Goal: Transaction & Acquisition: Purchase product/service

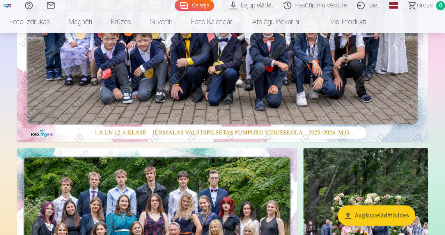
scroll to position [343, 0]
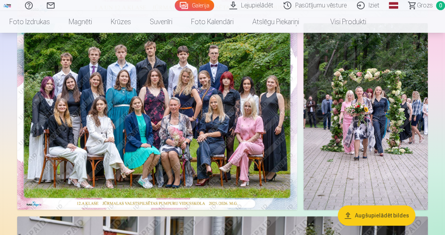
click at [49, 85] on img at bounding box center [157, 116] width 280 height 187
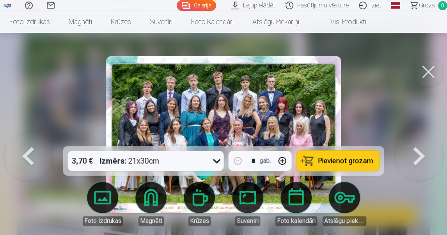
click at [426, 73] on button at bounding box center [428, 71] width 31 height 31
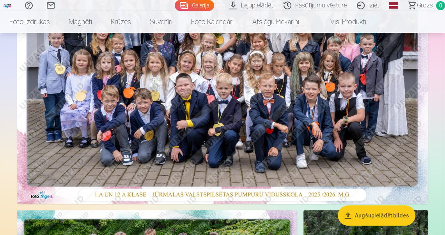
scroll to position [343, 0]
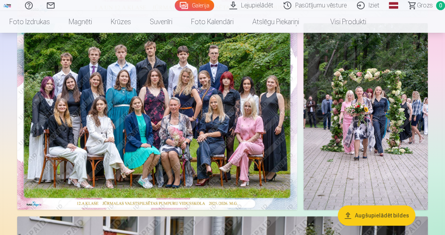
click at [218, 109] on img at bounding box center [157, 116] width 280 height 187
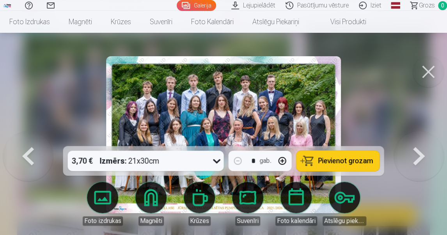
click at [429, 68] on button at bounding box center [428, 71] width 31 height 31
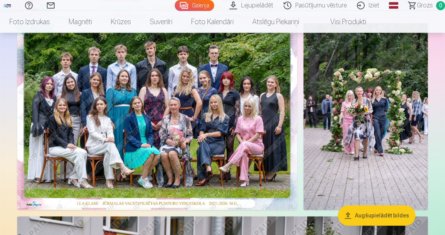
click at [371, 97] on img at bounding box center [366, 116] width 124 height 187
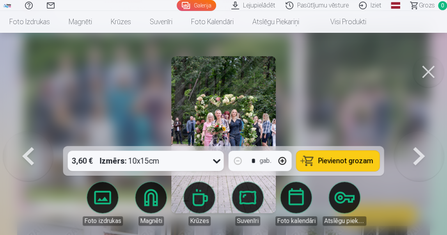
click at [430, 73] on button at bounding box center [428, 71] width 31 height 31
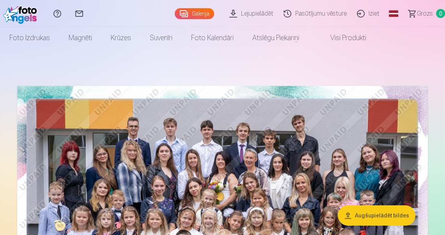
scroll to position [31, 0]
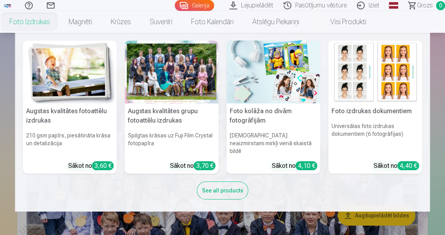
click at [41, 27] on link "Foto izdrukas" at bounding box center [29, 22] width 59 height 22
click at [41, 27] on header "Palīdzības centrs Sazinies ar mums Galerija Lejupielādēt Pasūtījumu vēsture Izi…" at bounding box center [222, 16] width 445 height 33
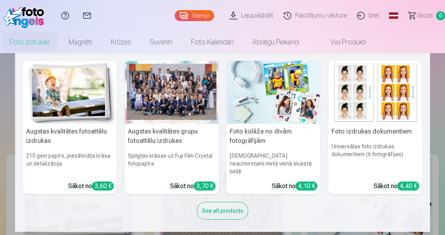
click at [39, 43] on link "Foto izdrukas" at bounding box center [29, 42] width 59 height 22
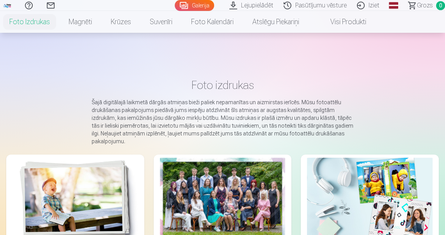
scroll to position [156, 0]
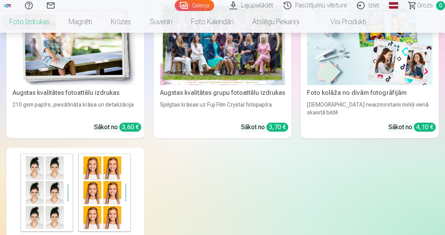
click at [243, 78] on div at bounding box center [223, 44] width 126 height 84
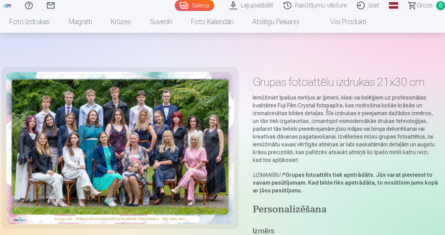
scroll to position [94, 0]
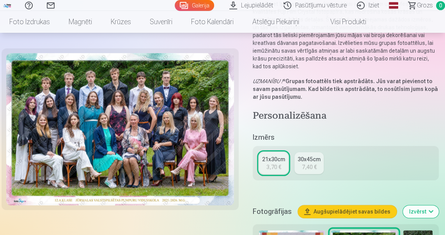
click at [278, 162] on div "21x30cm" at bounding box center [273, 159] width 23 height 8
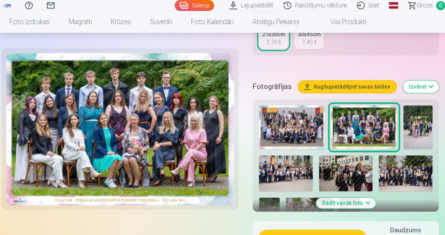
scroll to position [281, 0]
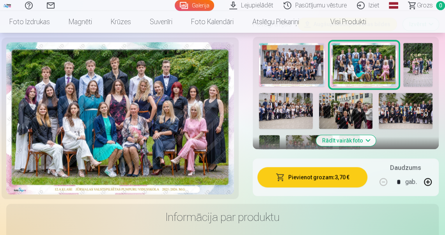
click at [317, 179] on button "Pievienot grozam : 3,70 €" at bounding box center [313, 177] width 110 height 20
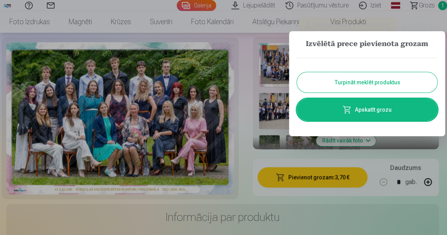
click at [365, 80] on button "Turpināt meklēt produktus" at bounding box center [367, 82] width 140 height 20
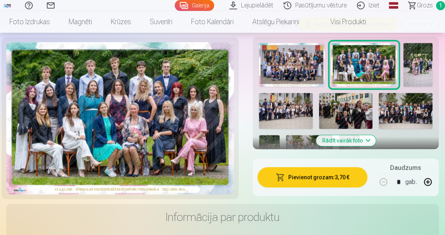
click at [365, 69] on img at bounding box center [364, 65] width 66 height 44
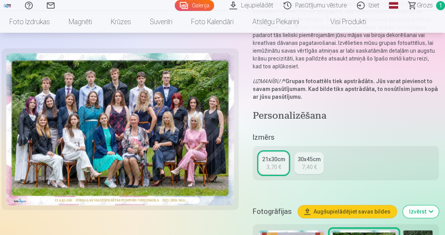
scroll to position [187, 0]
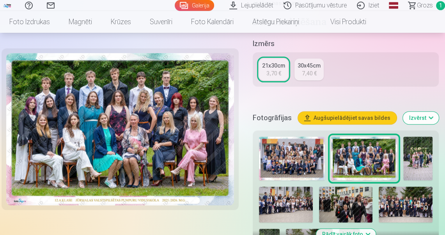
click at [304, 155] on img at bounding box center [292, 159] width 66 height 44
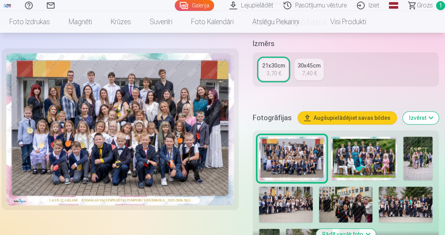
scroll to position [0, 0]
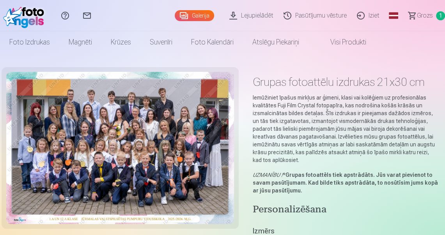
click at [422, 14] on span "Grozs" at bounding box center [425, 15] width 16 height 9
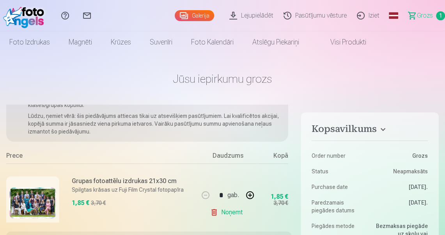
scroll to position [58, 0]
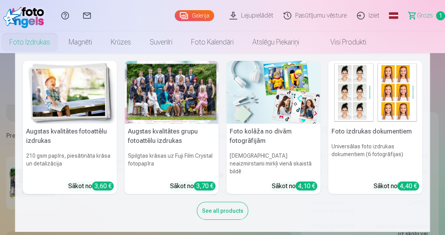
click at [37, 42] on link "Foto izdrukas" at bounding box center [29, 42] width 59 height 22
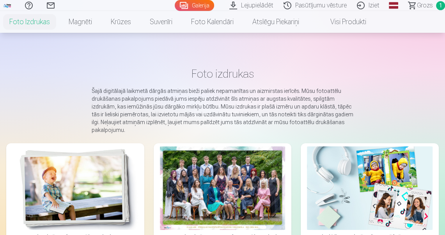
scroll to position [156, 0]
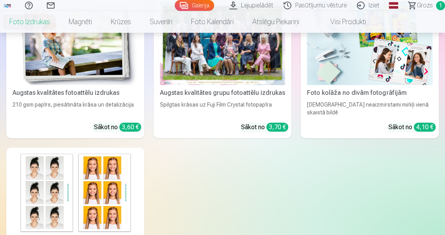
click at [231, 72] on div at bounding box center [223, 44] width 126 height 84
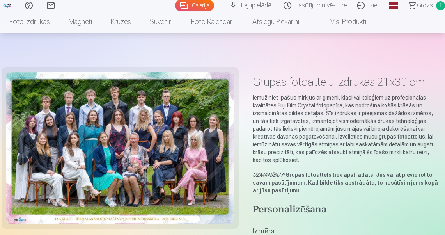
scroll to position [187, 0]
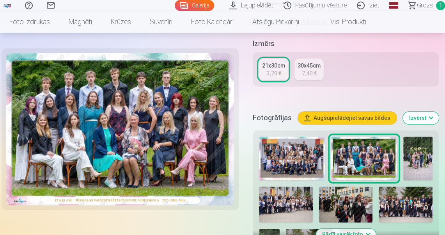
click at [298, 155] on img at bounding box center [292, 159] width 66 height 44
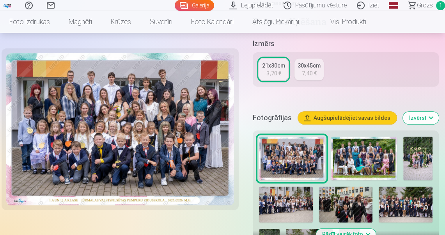
scroll to position [250, 0]
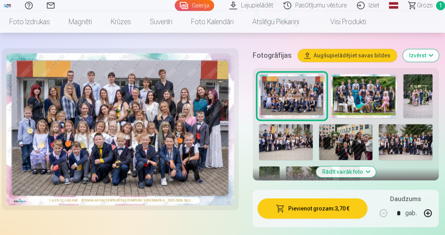
click at [309, 211] on button "Pievienot grozam : 3,70 €" at bounding box center [313, 208] width 110 height 20
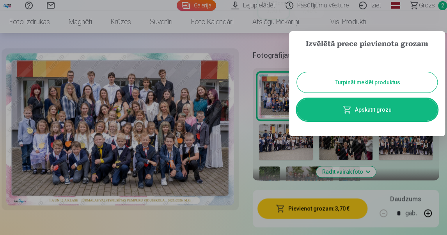
click at [367, 85] on button "Turpināt meklēt produktus" at bounding box center [367, 82] width 140 height 20
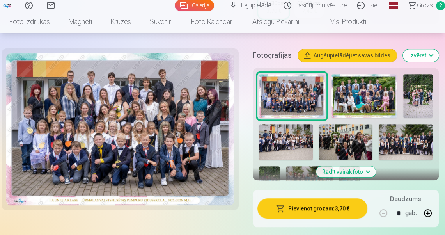
click at [352, 135] on img at bounding box center [346, 142] width 54 height 36
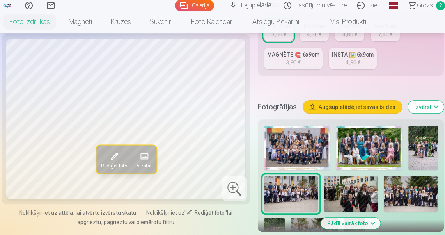
scroll to position [219, 0]
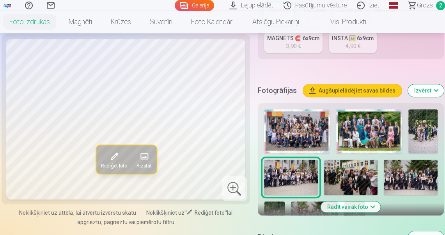
click at [360, 180] on img at bounding box center [351, 178] width 54 height 36
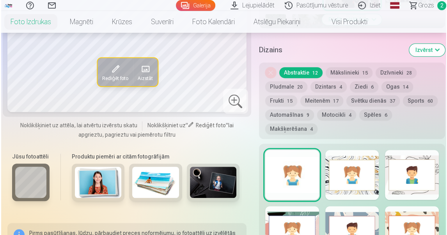
scroll to position [531, 0]
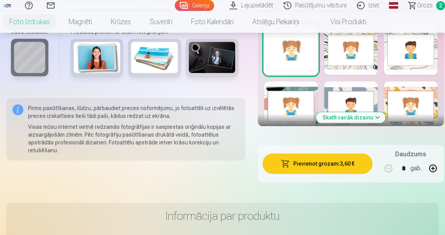
click at [323, 166] on button "Pievienot grozam : 3,60 €" at bounding box center [318, 163] width 110 height 20
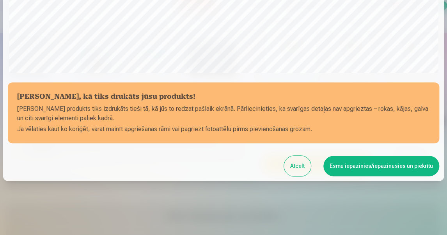
scroll to position [262, 0]
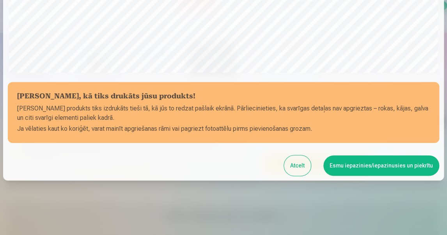
click at [342, 165] on button "Esmu iepazinies/iepazinusies un piekrītu" at bounding box center [381, 165] width 116 height 20
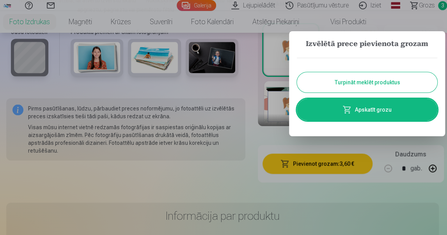
click at [358, 82] on button "Turpināt meklēt produktus" at bounding box center [367, 82] width 140 height 20
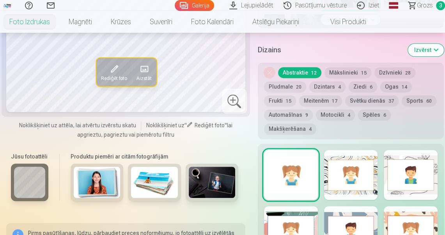
scroll to position [312, 0]
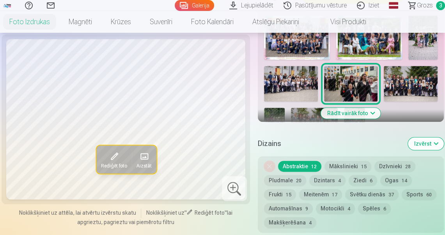
click at [407, 81] on img at bounding box center [411, 84] width 54 height 36
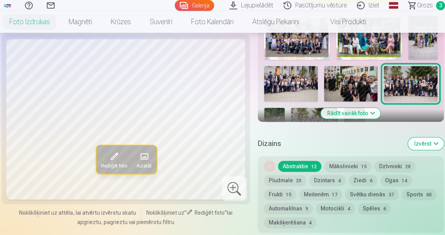
scroll to position [281, 0]
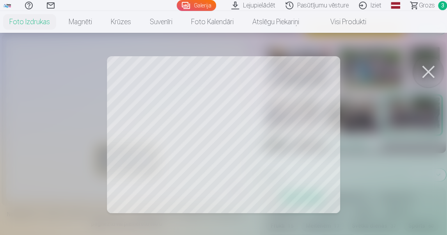
click at [429, 72] on button at bounding box center [428, 71] width 31 height 31
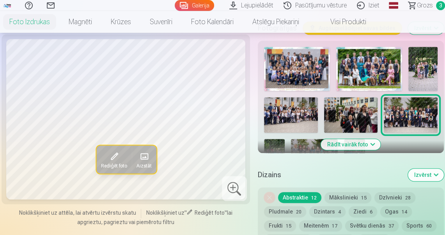
click at [236, 187] on div at bounding box center [234, 188] width 25 height 25
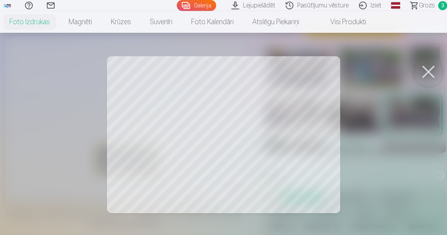
click at [150, 102] on div at bounding box center [223, 117] width 447 height 235
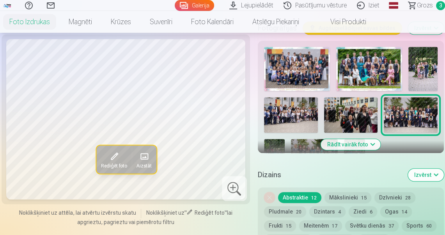
click at [418, 72] on img at bounding box center [423, 69] width 29 height 44
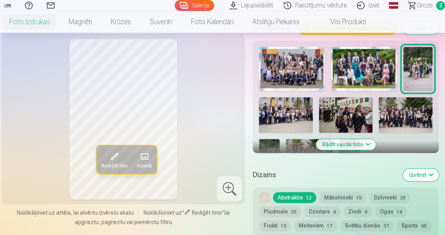
click at [288, 104] on img at bounding box center [286, 115] width 54 height 36
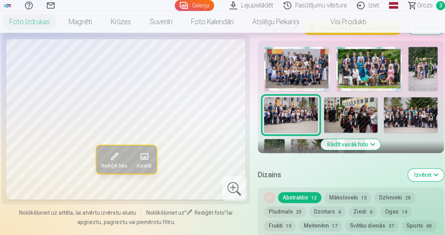
click at [351, 113] on img at bounding box center [351, 115] width 54 height 36
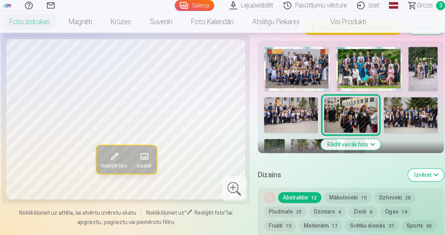
click at [407, 114] on img at bounding box center [411, 115] width 54 height 36
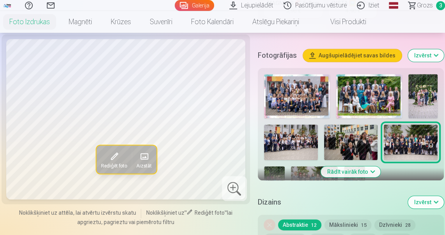
scroll to position [312, 0]
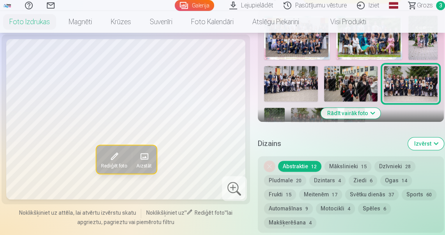
click at [281, 111] on img at bounding box center [274, 123] width 21 height 31
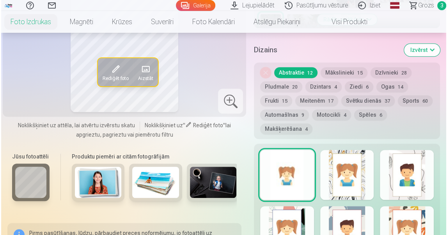
scroll to position [499, 0]
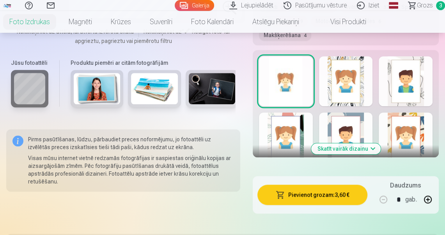
click at [323, 195] on button "Pievienot grozam : 3,60 €" at bounding box center [313, 195] width 110 height 20
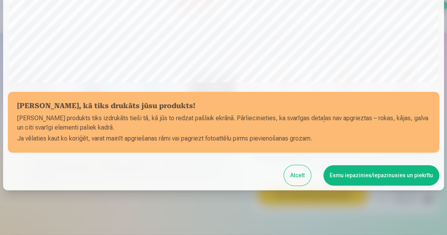
scroll to position [262, 0]
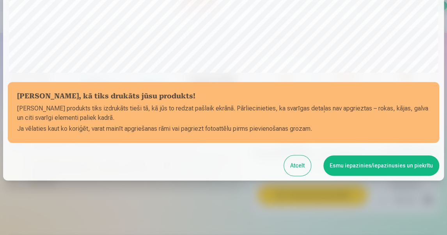
click at [340, 168] on button "Esmu iepazinies/iepazinusies un piekrītu" at bounding box center [381, 165] width 116 height 20
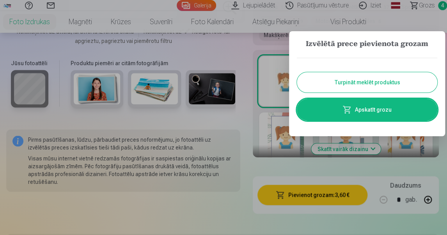
click at [378, 85] on button "Turpināt meklēt produktus" at bounding box center [367, 82] width 140 height 20
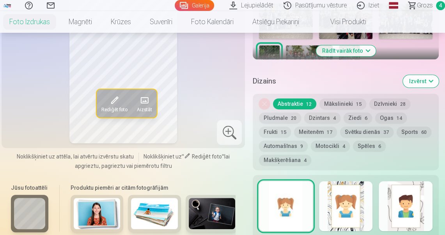
scroll to position [250, 0]
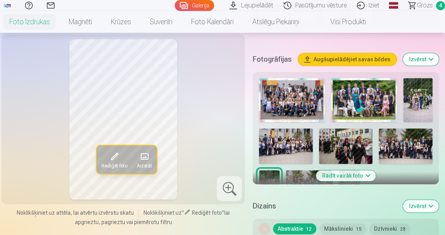
click at [308, 175] on img at bounding box center [309, 185] width 47 height 31
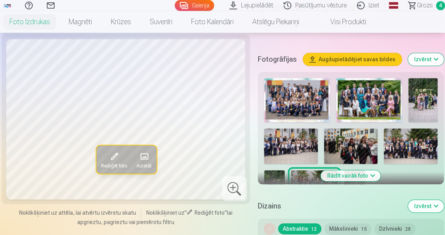
scroll to position [281, 0]
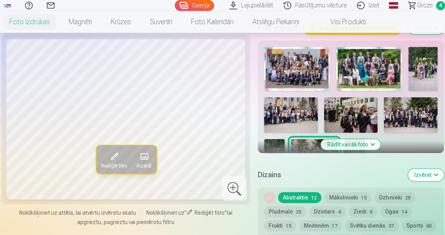
click at [425, 66] on img at bounding box center [423, 69] width 29 height 44
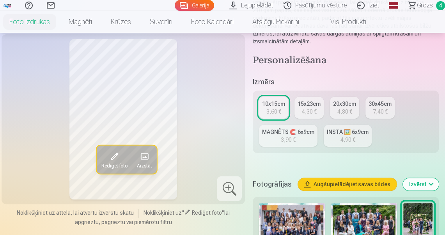
scroll to position [250, 0]
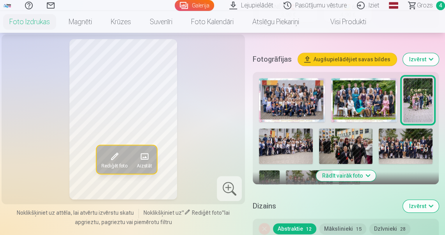
click at [428, 3] on span "Grozs" at bounding box center [425, 5] width 16 height 9
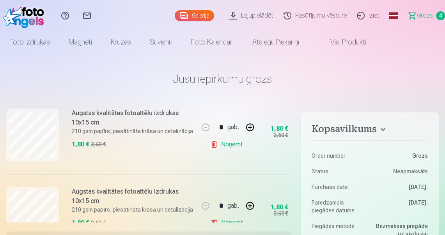
scroll to position [281, 0]
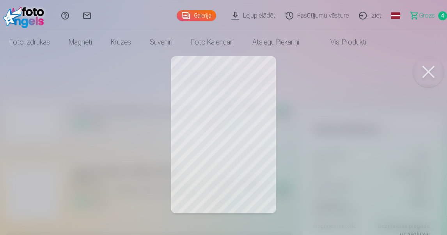
click at [431, 74] on button at bounding box center [428, 71] width 31 height 31
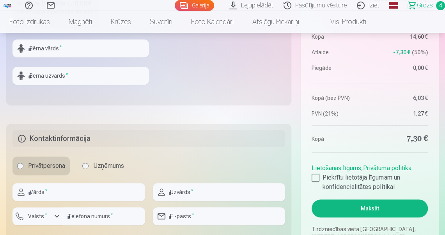
scroll to position [499, 0]
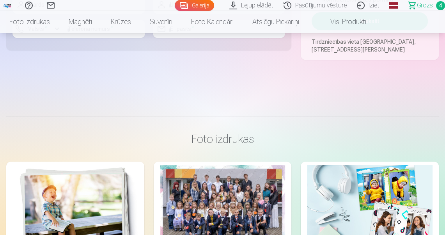
click at [247, 190] on div at bounding box center [223, 207] width 126 height 84
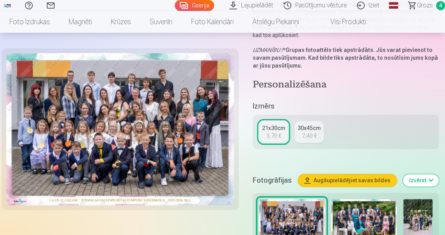
scroll to position [219, 0]
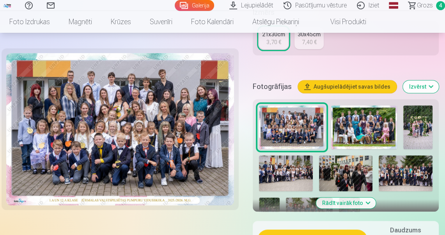
click at [418, 132] on img at bounding box center [417, 127] width 29 height 44
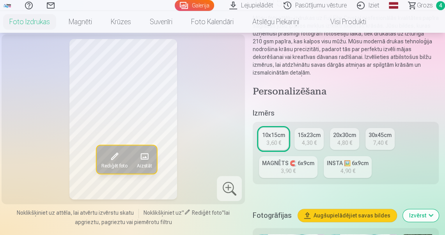
scroll to position [219, 0]
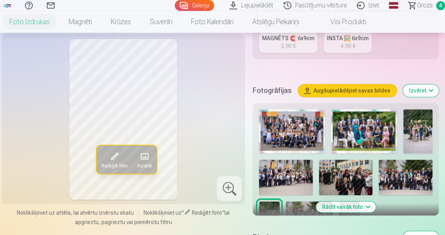
click at [418, 132] on img at bounding box center [417, 131] width 29 height 44
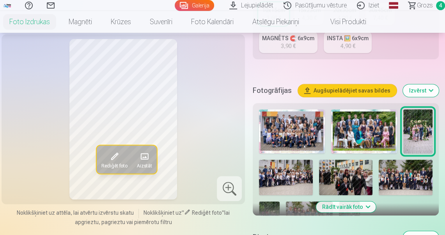
click at [339, 182] on img at bounding box center [346, 178] width 54 height 36
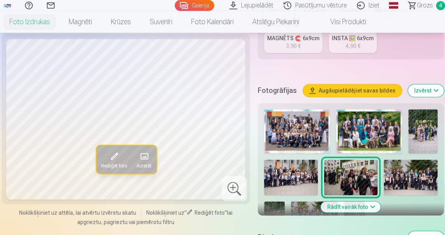
click at [428, 125] on img at bounding box center [423, 131] width 29 height 44
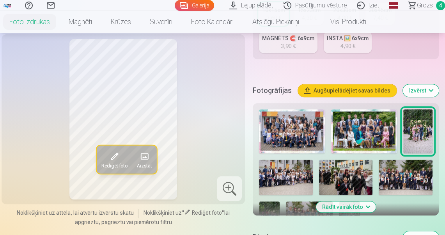
click at [238, 189] on div at bounding box center [229, 188] width 25 height 25
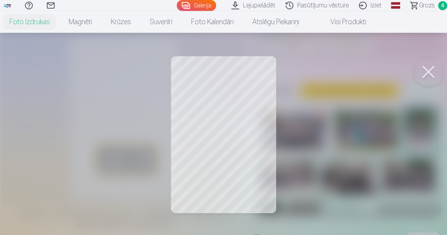
click at [430, 72] on button at bounding box center [428, 71] width 31 height 31
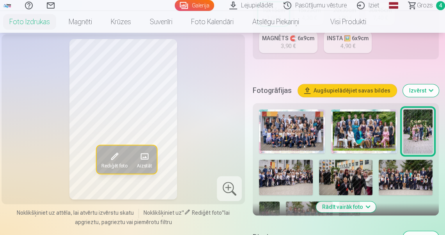
scroll to position [250, 0]
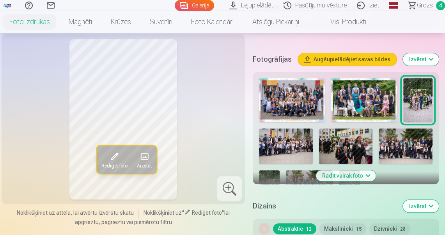
click at [276, 178] on img at bounding box center [269, 185] width 21 height 31
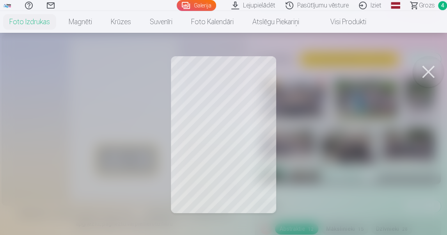
click at [426, 71] on button at bounding box center [428, 71] width 31 height 31
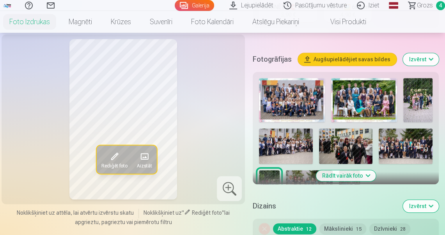
click at [363, 136] on img at bounding box center [346, 146] width 54 height 36
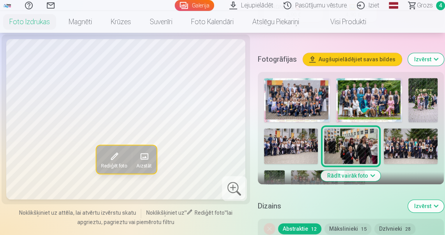
click at [236, 187] on div at bounding box center [234, 188] width 25 height 25
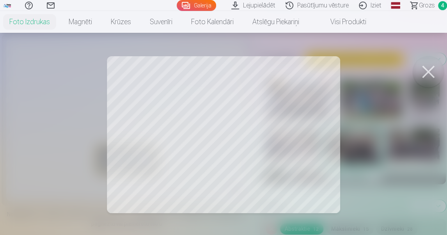
click at [228, 112] on div at bounding box center [223, 117] width 447 height 235
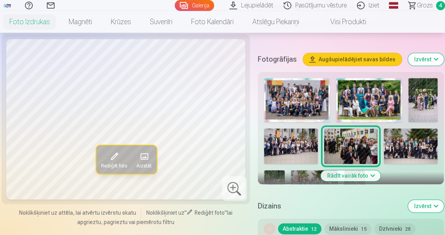
scroll to position [375, 0]
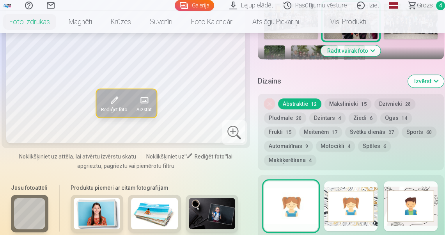
click at [431, 6] on span "Grozs" at bounding box center [425, 5] width 16 height 9
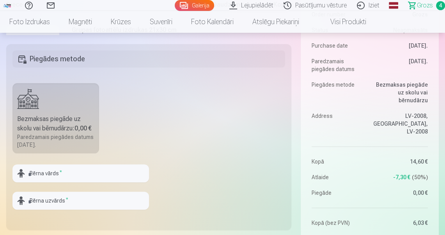
scroll to position [312, 0]
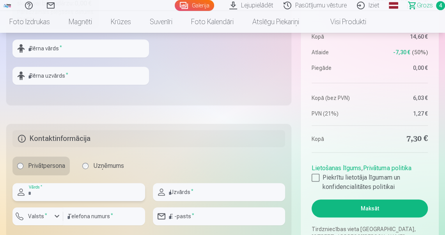
click at [49, 196] on input "text" at bounding box center [78, 192] width 133 height 18
click at [173, 136] on h5 "Kontaktinformācija" at bounding box center [148, 138] width 273 height 17
click at [52, 191] on input "text" at bounding box center [78, 192] width 133 height 18
type input "****"
type input "******"
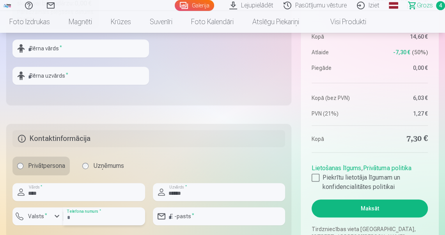
type input "********"
type input "**********"
click at [45, 217] on sup "*" at bounding box center [46, 214] width 2 height 5
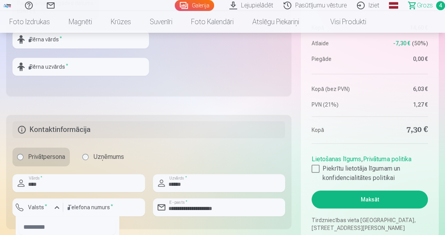
scroll to position [384, 0]
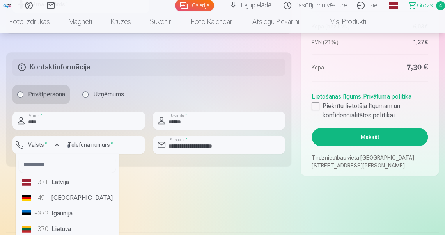
click at [57, 182] on li "+371 Latvija" at bounding box center [67, 182] width 97 height 16
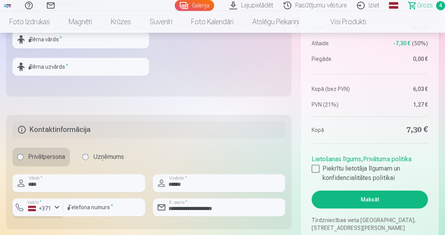
scroll to position [259, 0]
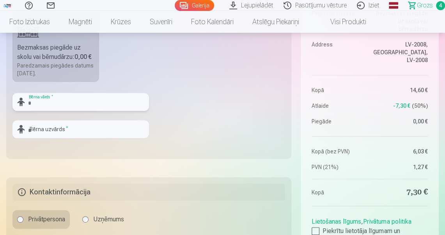
click at [53, 105] on input "text" at bounding box center [80, 102] width 137 height 18
type input "*"
type input "****"
type input "******"
click at [208, 133] on fieldset "Piegādes metode Bezmaksas piegāde uz skolu vai bērnudārzu : 0,00 € Paredzamais …" at bounding box center [148, 66] width 285 height 186
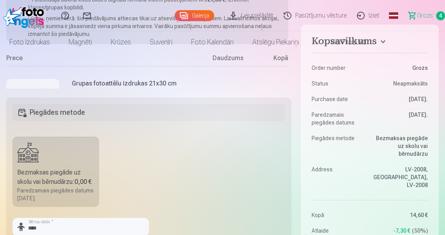
scroll to position [0, 0]
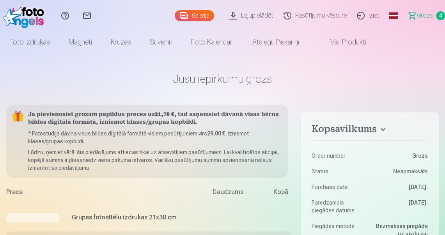
click at [428, 16] on span "Grozs" at bounding box center [425, 15] width 16 height 9
click at [423, 14] on span "Grozs" at bounding box center [425, 15] width 16 height 9
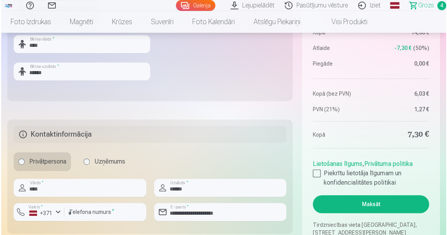
scroll to position [406, 0]
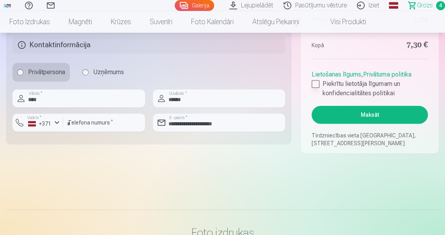
click at [318, 84] on div at bounding box center [316, 84] width 8 height 8
click at [354, 117] on button "Maksāt" at bounding box center [370, 115] width 116 height 18
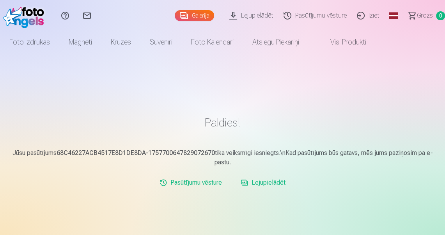
click at [373, 14] on link "Iziet" at bounding box center [369, 15] width 33 height 31
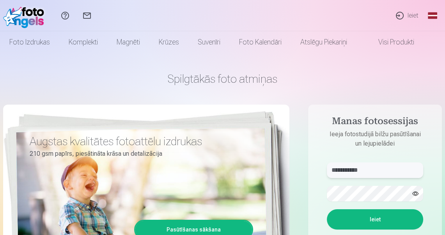
drag, startPoint x: 367, startPoint y: 171, endPoint x: 327, endPoint y: 172, distance: 40.6
click at [327, 172] on input "**********" at bounding box center [375, 170] width 96 height 16
type input "**********"
click at [372, 222] on button "Ieiet" at bounding box center [375, 219] width 96 height 20
